Goal: Task Accomplishment & Management: Use online tool/utility

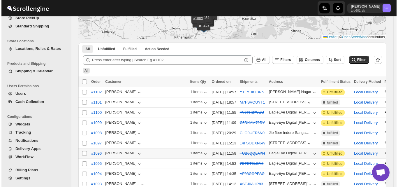
scroll to position [87, 0]
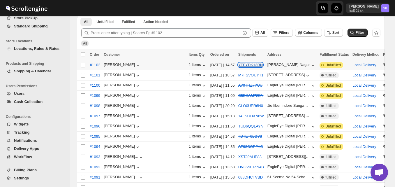
click at [239, 64] on button "YTFYDK13RN" at bounding box center [251, 65] width 25 height 4
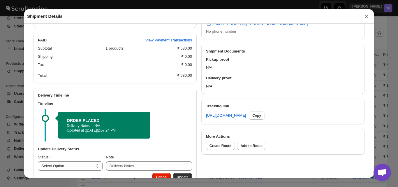
scroll to position [225, 0]
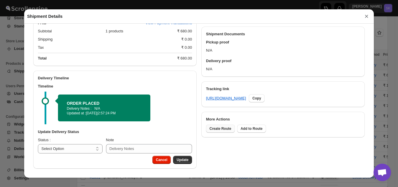
click at [222, 126] on span "Create Route" at bounding box center [221, 128] width 22 height 5
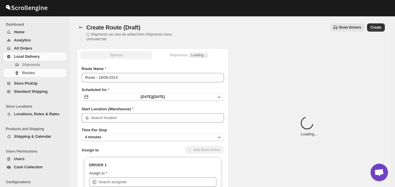
type input "Bicholi"
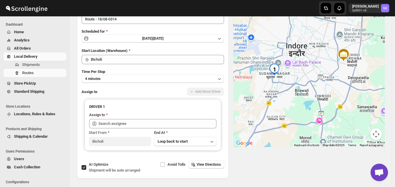
scroll to position [79, 0]
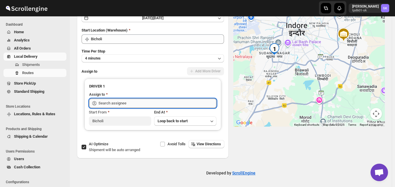
click at [146, 102] on input "text" at bounding box center [158, 103] width 118 height 9
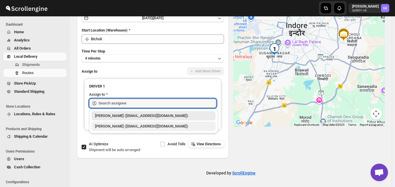
click at [107, 129] on div "[PERSON_NAME] ([EMAIL_ADDRESS][DOMAIN_NAME])" at bounding box center [153, 126] width 117 height 6
type input "[PERSON_NAME] ([EMAIL_ADDRESS][DOMAIN_NAME])"
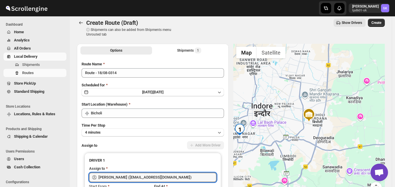
scroll to position [0, 0]
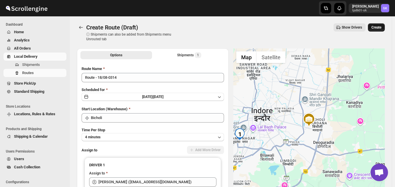
click at [381, 27] on span "Create" at bounding box center [377, 27] width 10 height 5
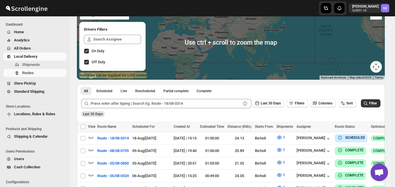
scroll to position [58, 0]
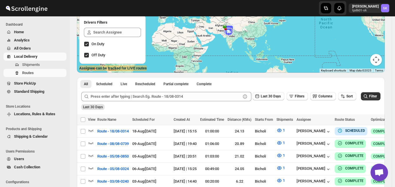
click at [19, 47] on span "All Orders" at bounding box center [22, 48] width 17 height 4
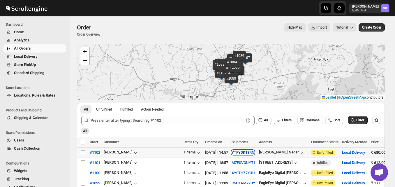
click at [232, 153] on button "YTFYDK13RN" at bounding box center [243, 152] width 23 height 4
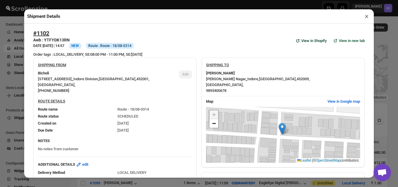
click at [311, 42] on span "View in Shopify" at bounding box center [314, 41] width 25 height 6
